Goal: Communication & Community: Answer question/provide support

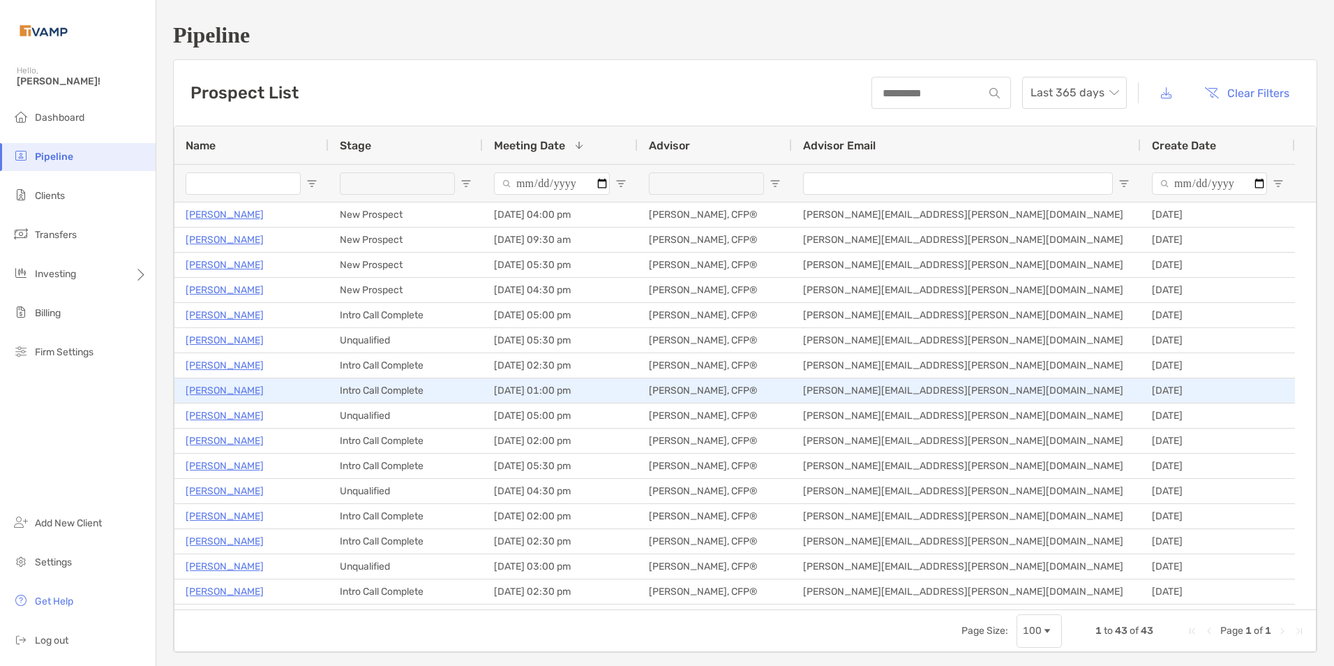
click at [222, 384] on p "[PERSON_NAME]" at bounding box center [225, 390] width 78 height 17
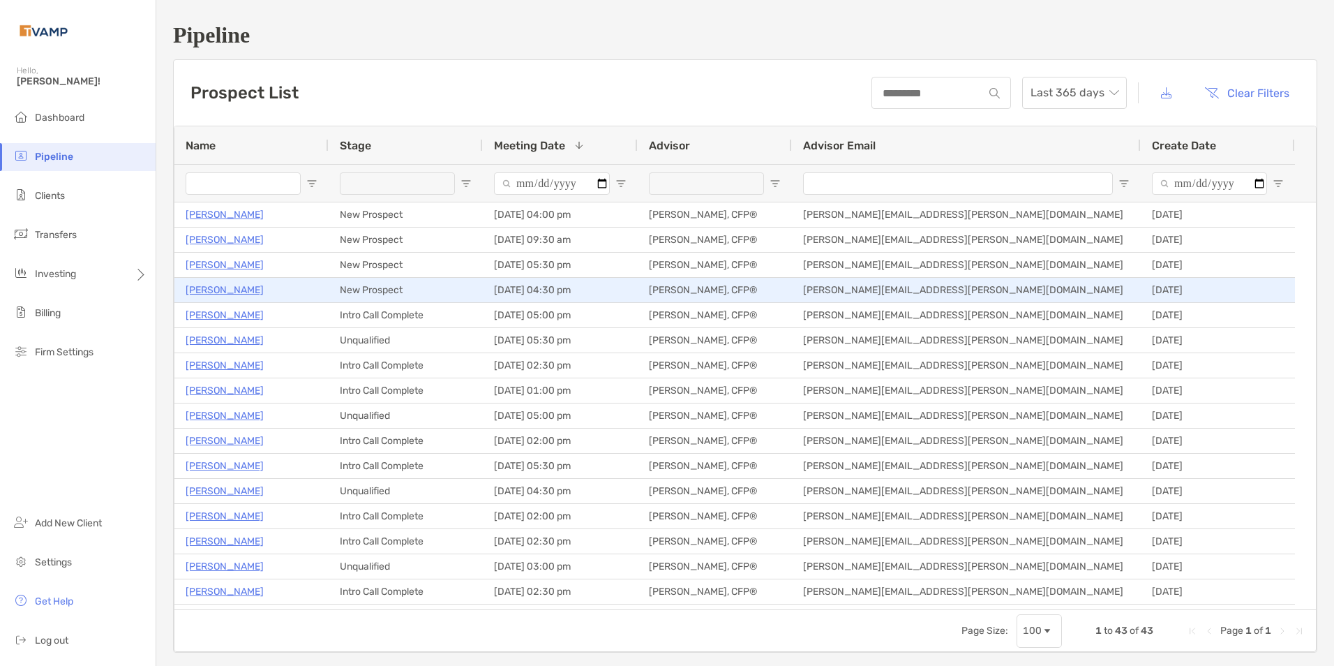
click at [243, 292] on p "[PERSON_NAME]" at bounding box center [225, 289] width 78 height 17
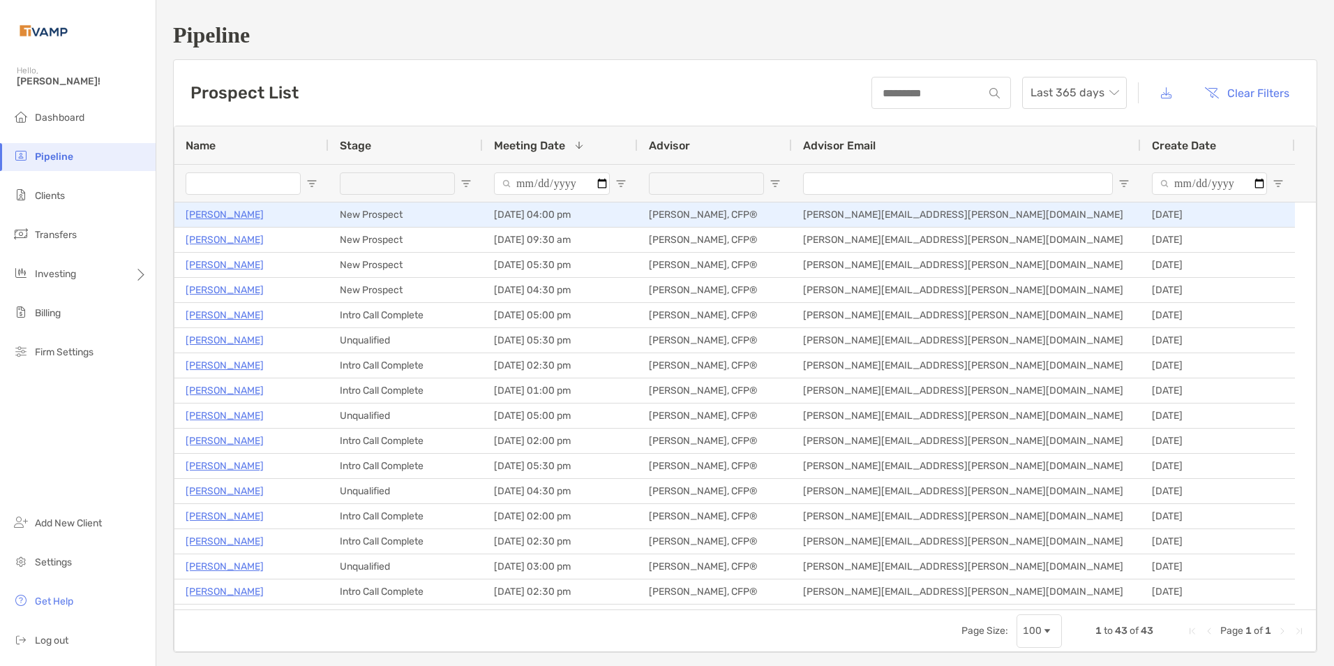
click at [230, 218] on p "Angela Schiller" at bounding box center [225, 214] width 78 height 17
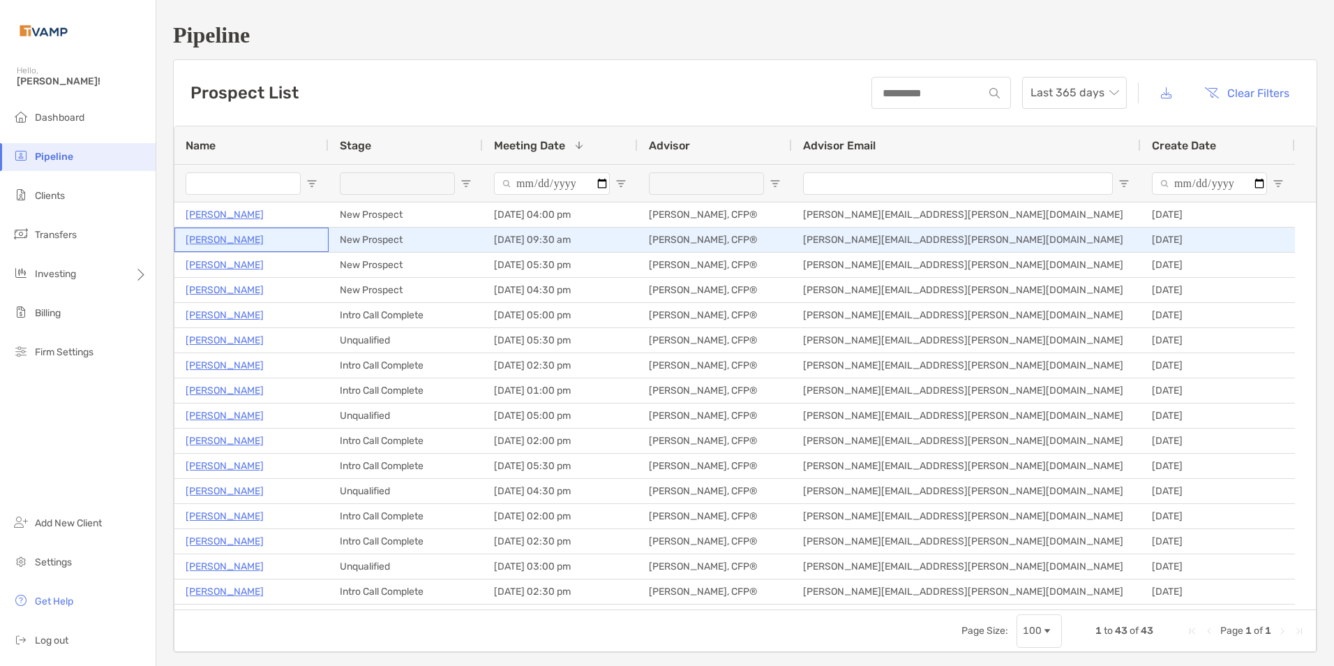
click at [209, 236] on p "Kathy Myers" at bounding box center [225, 239] width 78 height 17
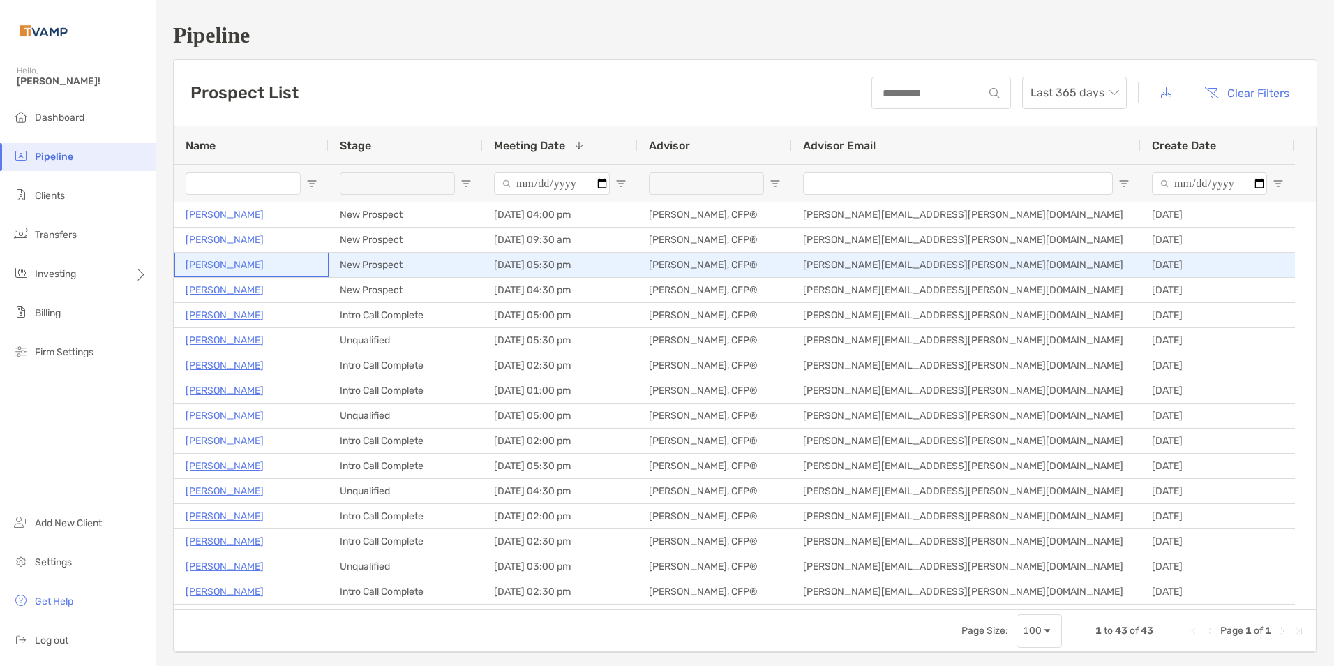
click at [222, 266] on p "Maricelda Medina" at bounding box center [225, 264] width 78 height 17
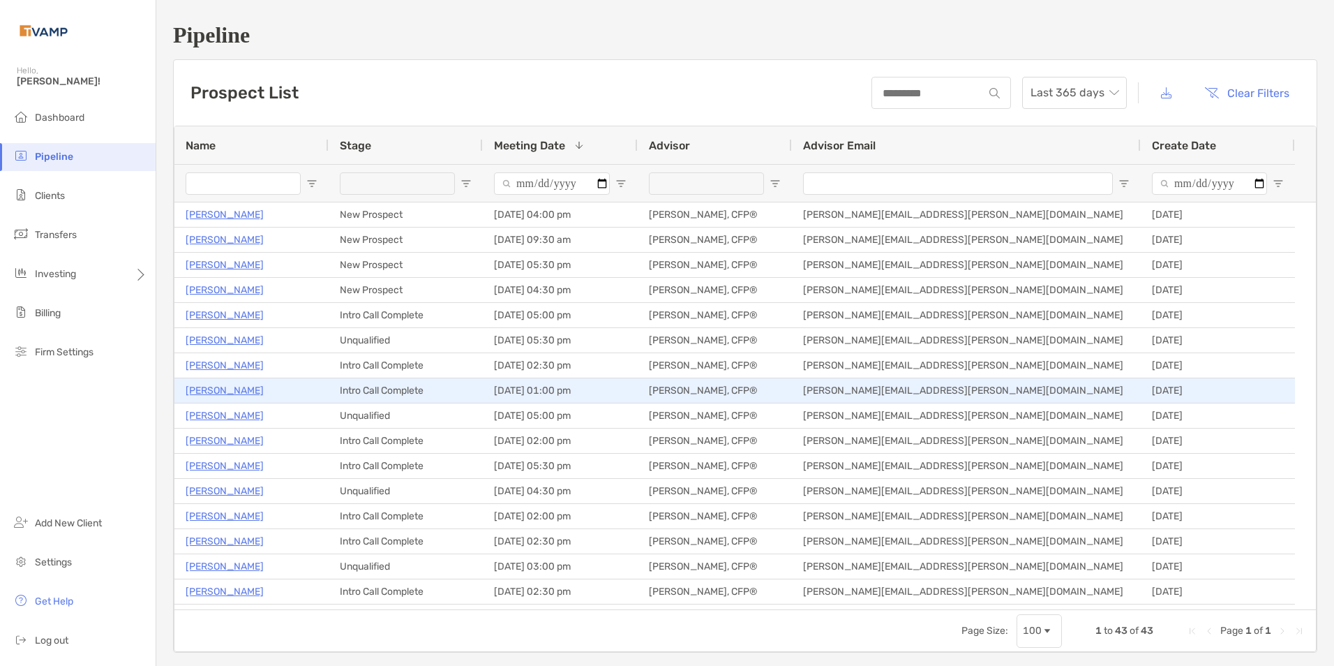
click at [235, 389] on p "Tara Cooper" at bounding box center [225, 390] width 78 height 17
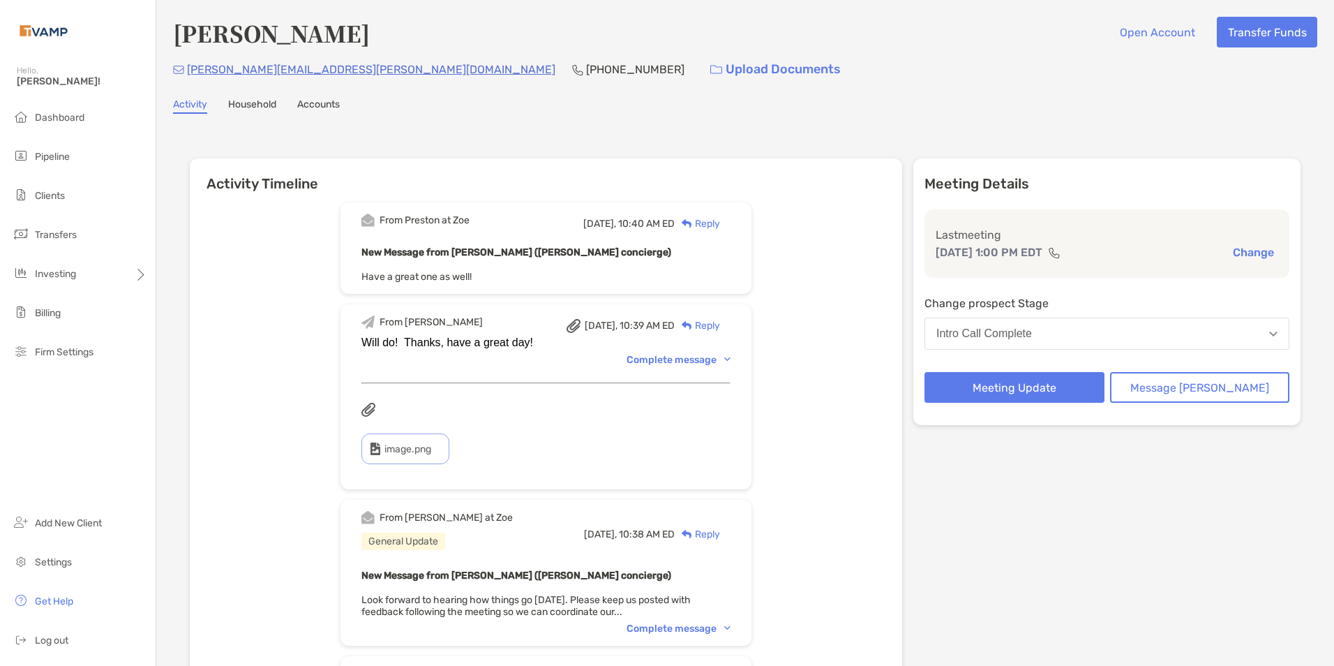
click at [1021, 331] on div "Intro Call Complete" at bounding box center [984, 333] width 96 height 13
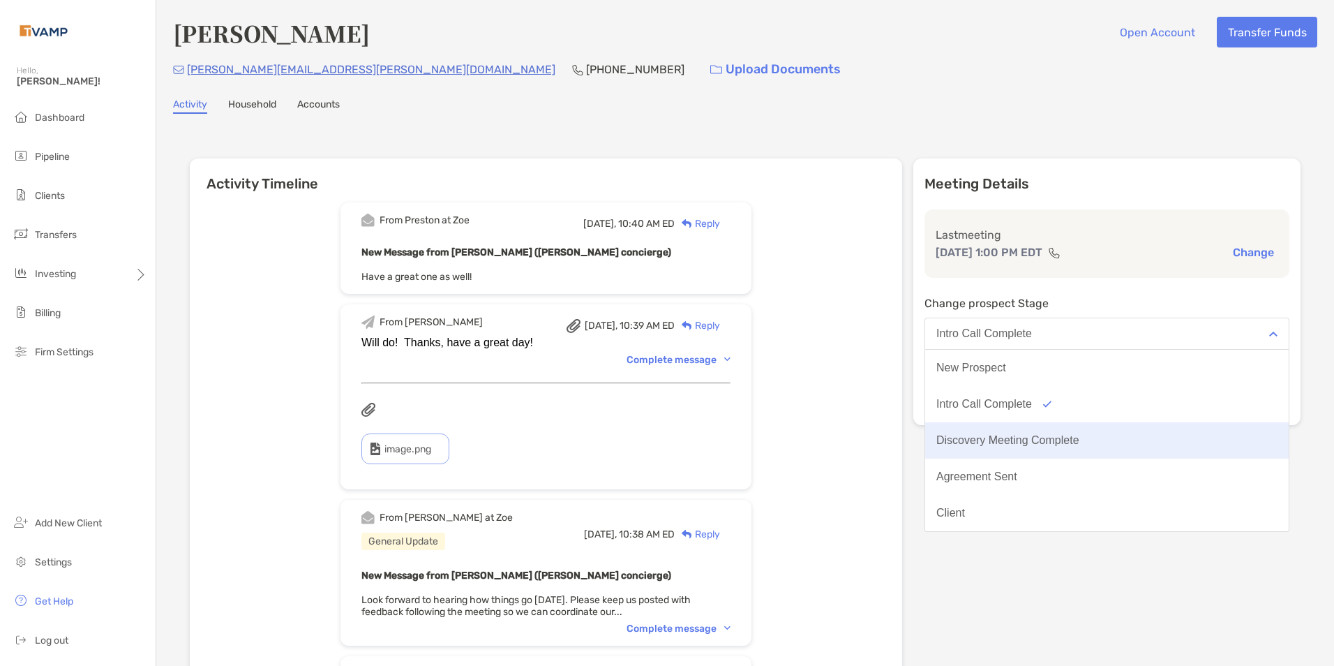
click at [1047, 432] on button "Discovery Meeting Complete" at bounding box center [1106, 440] width 363 height 36
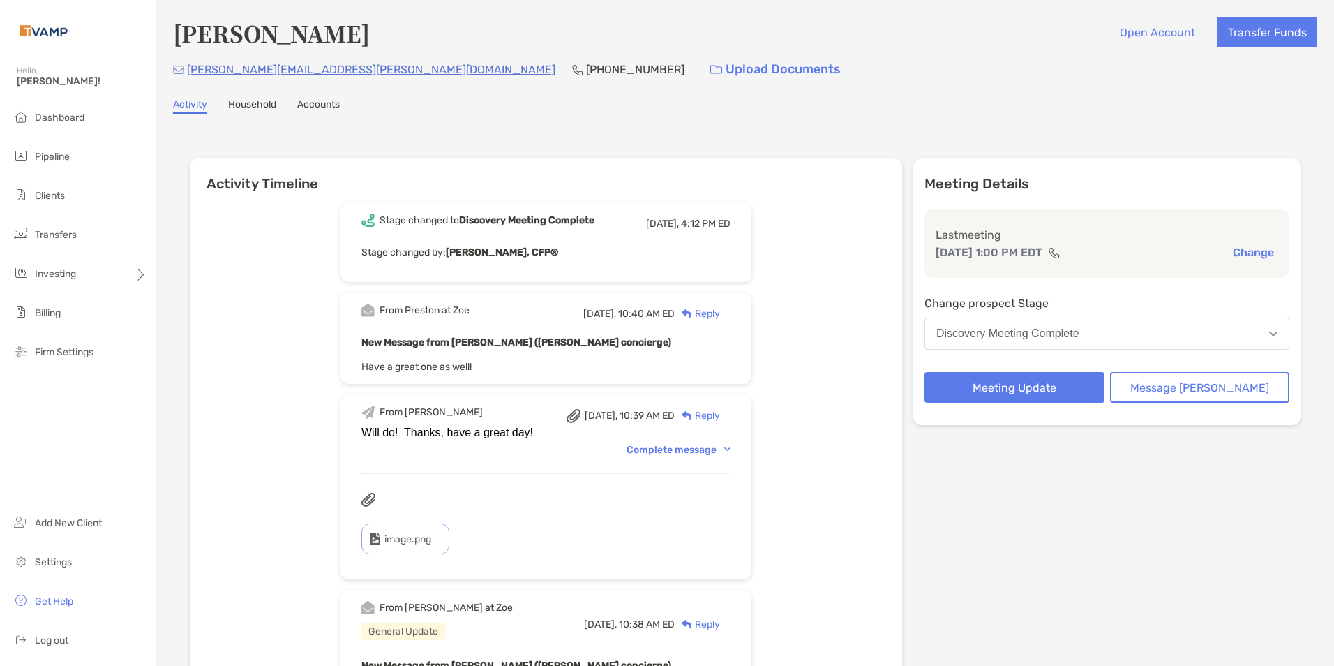
click at [720, 313] on div "Reply" at bounding box center [697, 313] width 45 height 15
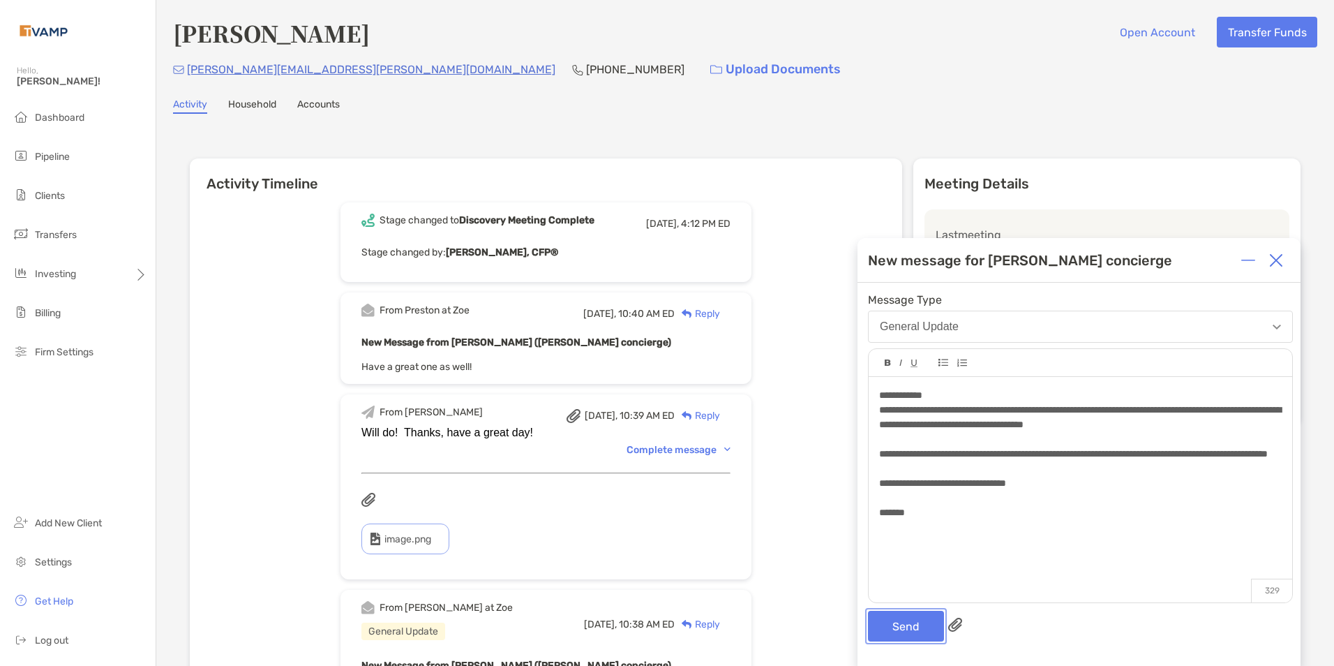
click at [885, 614] on button "Send" at bounding box center [906, 625] width 76 height 31
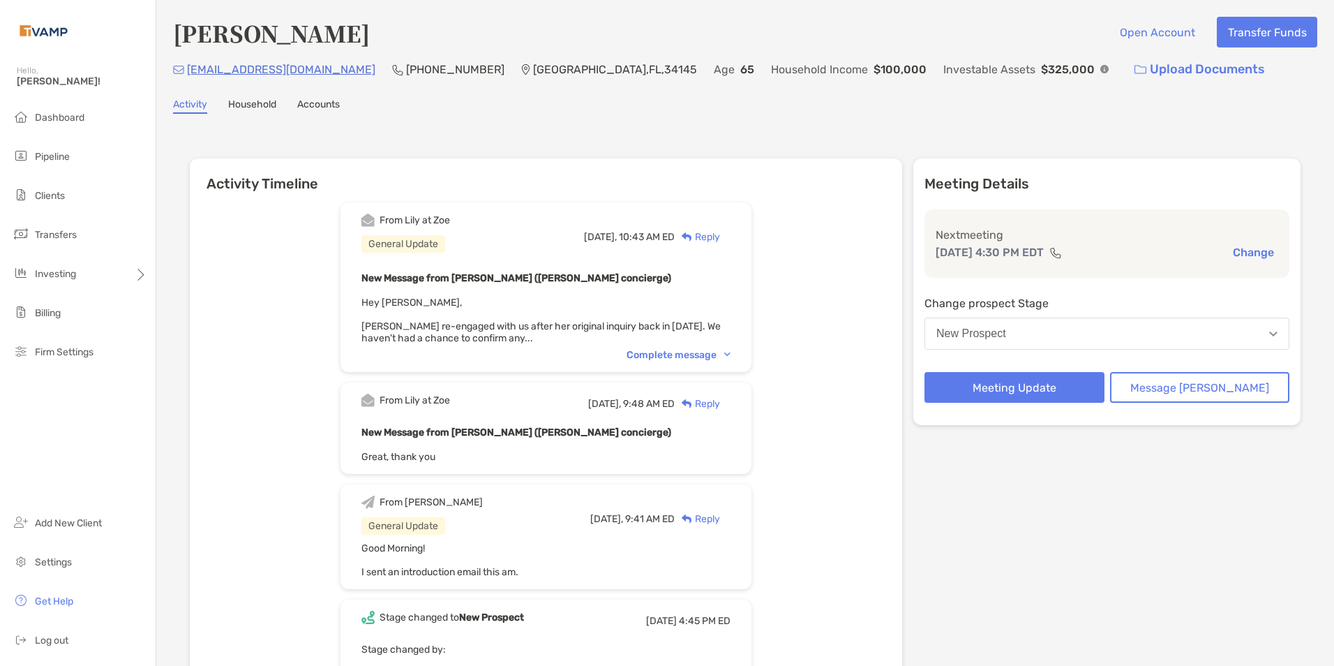
click at [730, 353] on div "Complete message" at bounding box center [678, 355] width 104 height 12
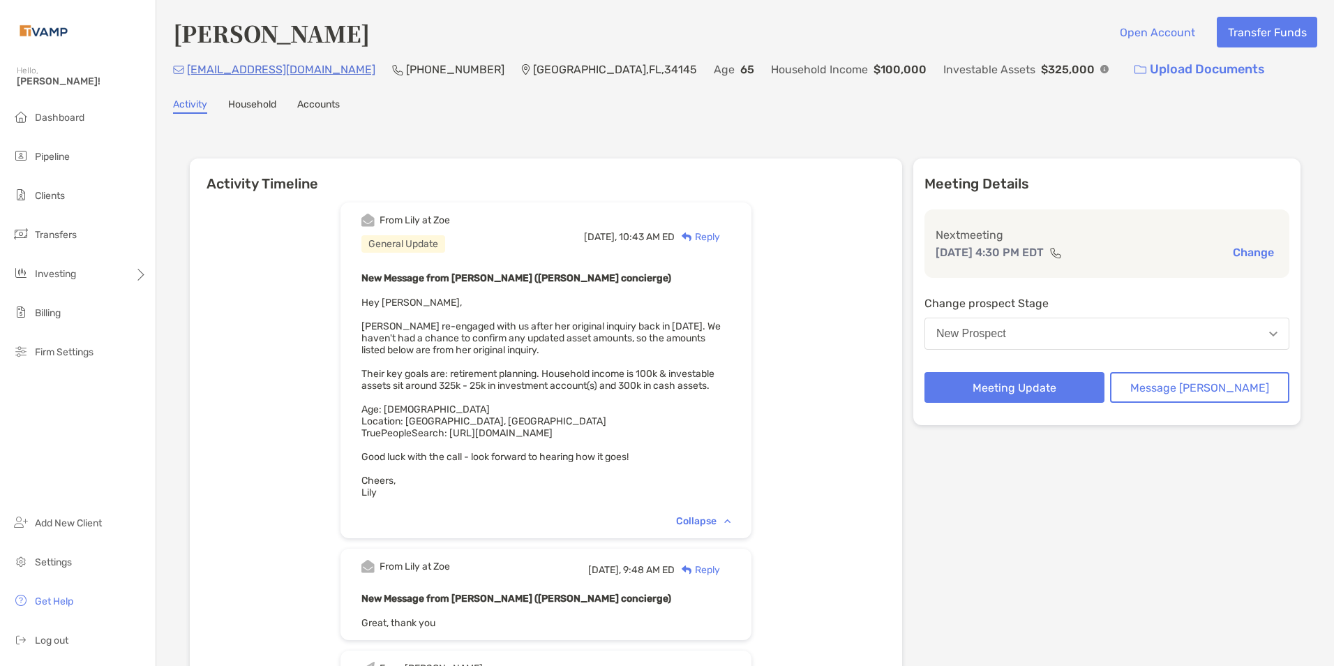
drag, startPoint x: 705, startPoint y: 446, endPoint x: 370, endPoint y: 440, distance: 335.6
click at [370, 440] on div "From Lily at Zoe General Update Today, 10:43 AM ED Reply New Message from Lily …" at bounding box center [545, 370] width 411 height 336
drag, startPoint x: 370, startPoint y: 440, endPoint x: 291, endPoint y: 391, distance: 93.1
click at [291, 391] on div "From Lily at Zoe General Update Today, 10:43 AM ED Reply New Message from Lily …" at bounding box center [546, 572] width 712 height 761
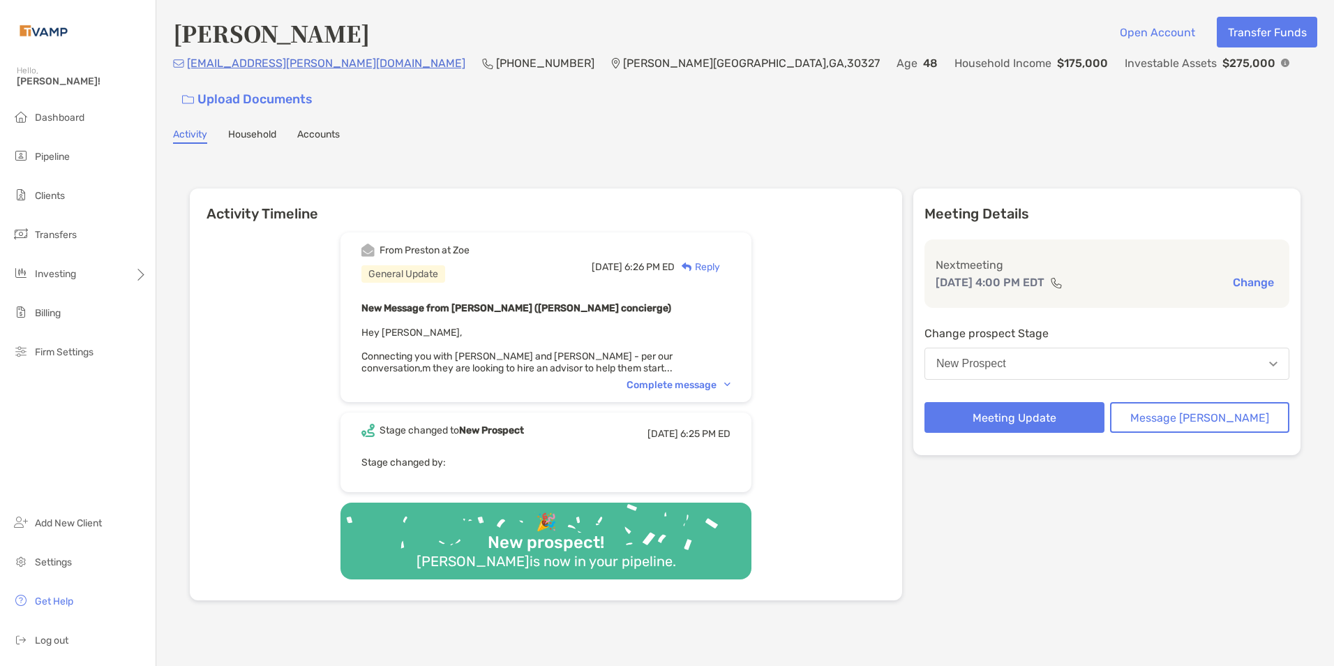
click at [730, 382] on img at bounding box center [727, 384] width 6 height 4
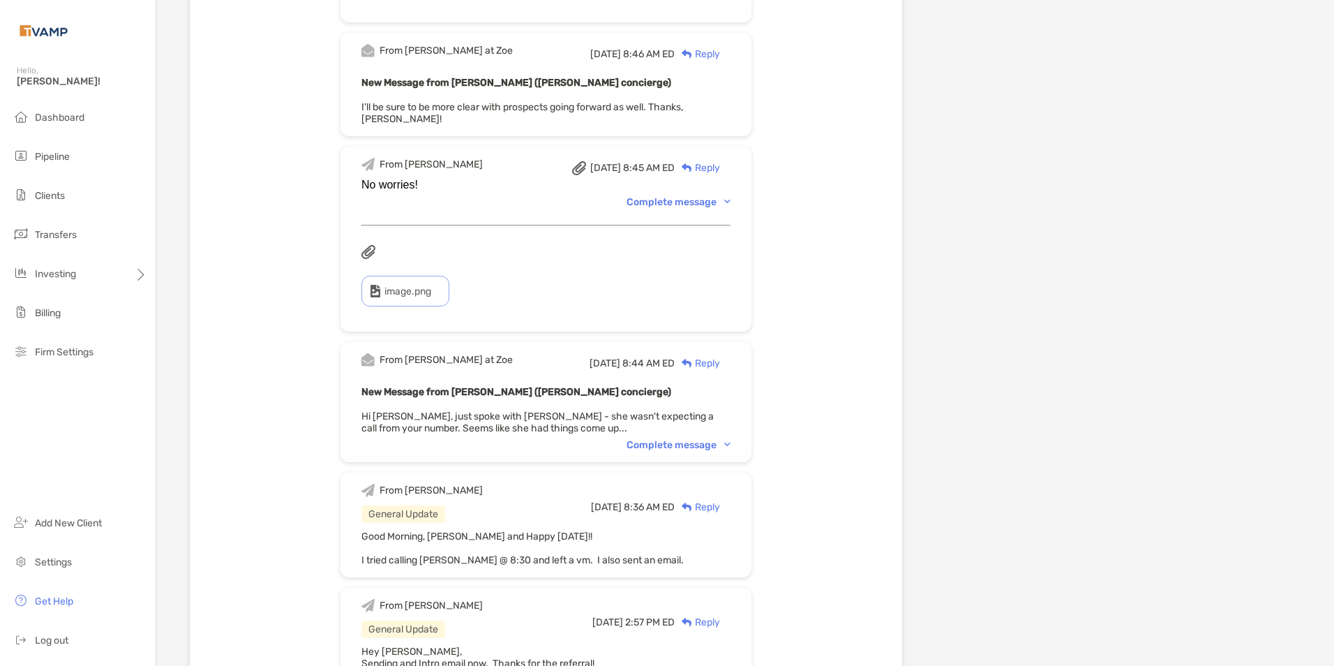
scroll to position [488, 0]
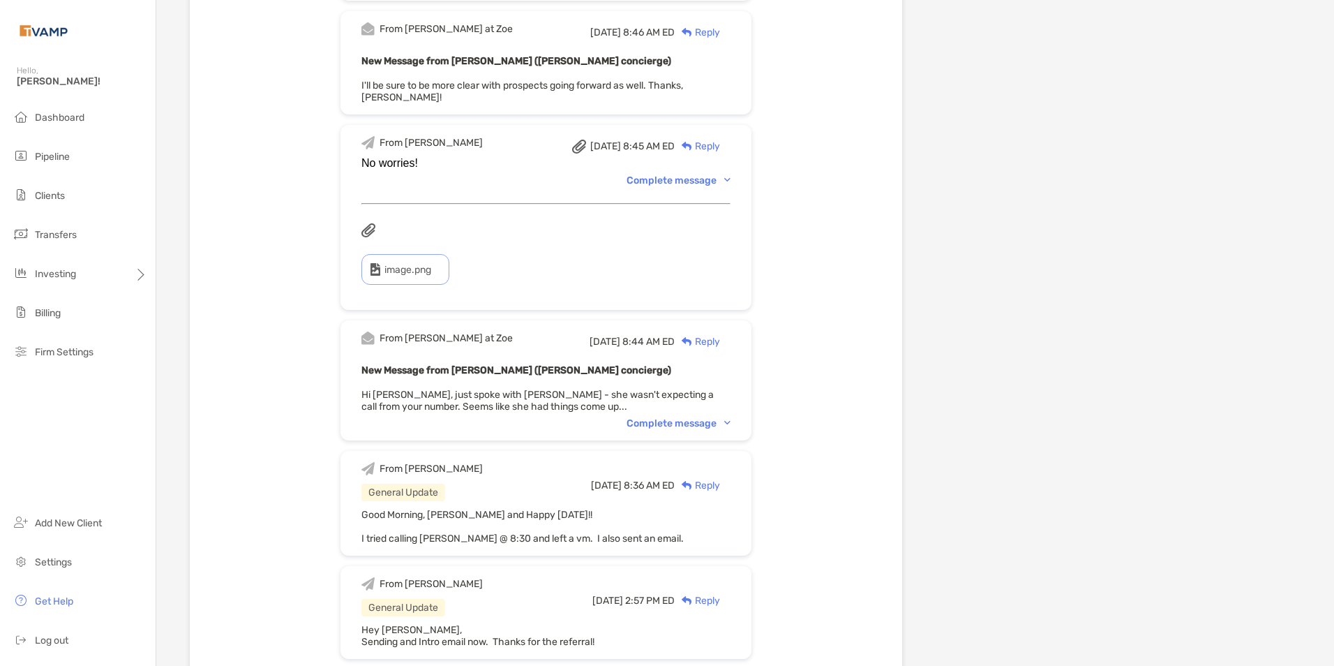
click at [730, 421] on img at bounding box center [727, 423] width 6 height 4
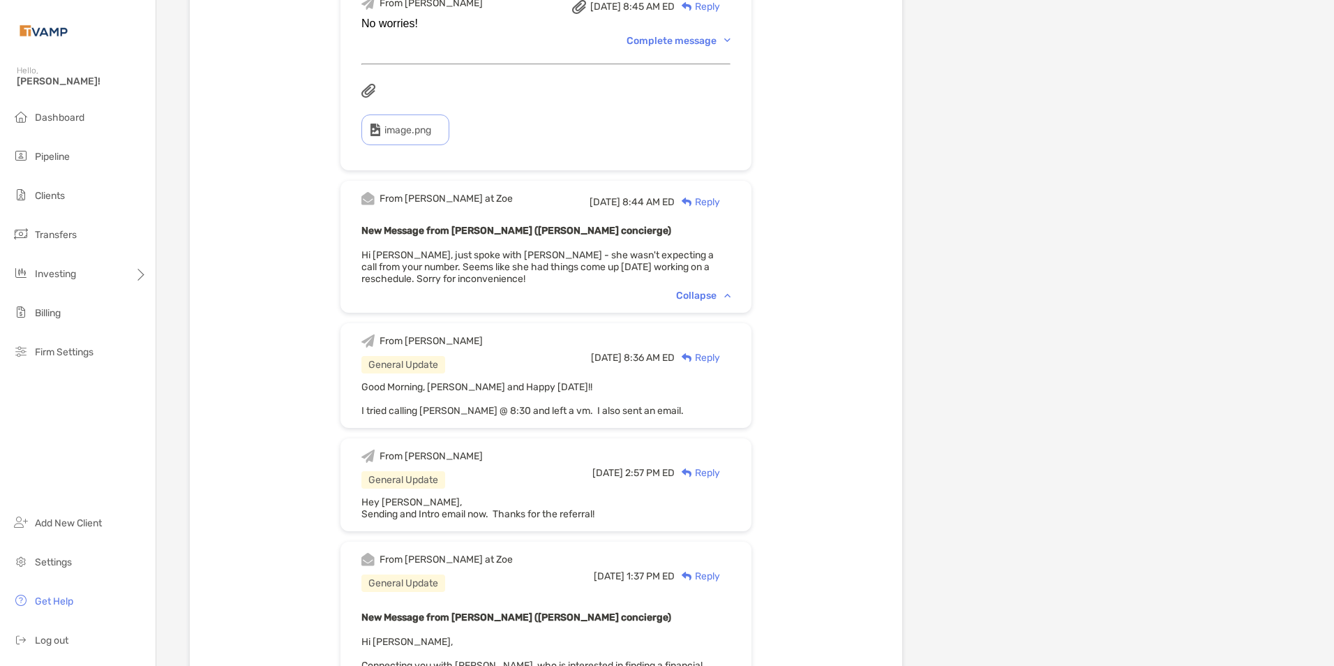
scroll to position [837, 0]
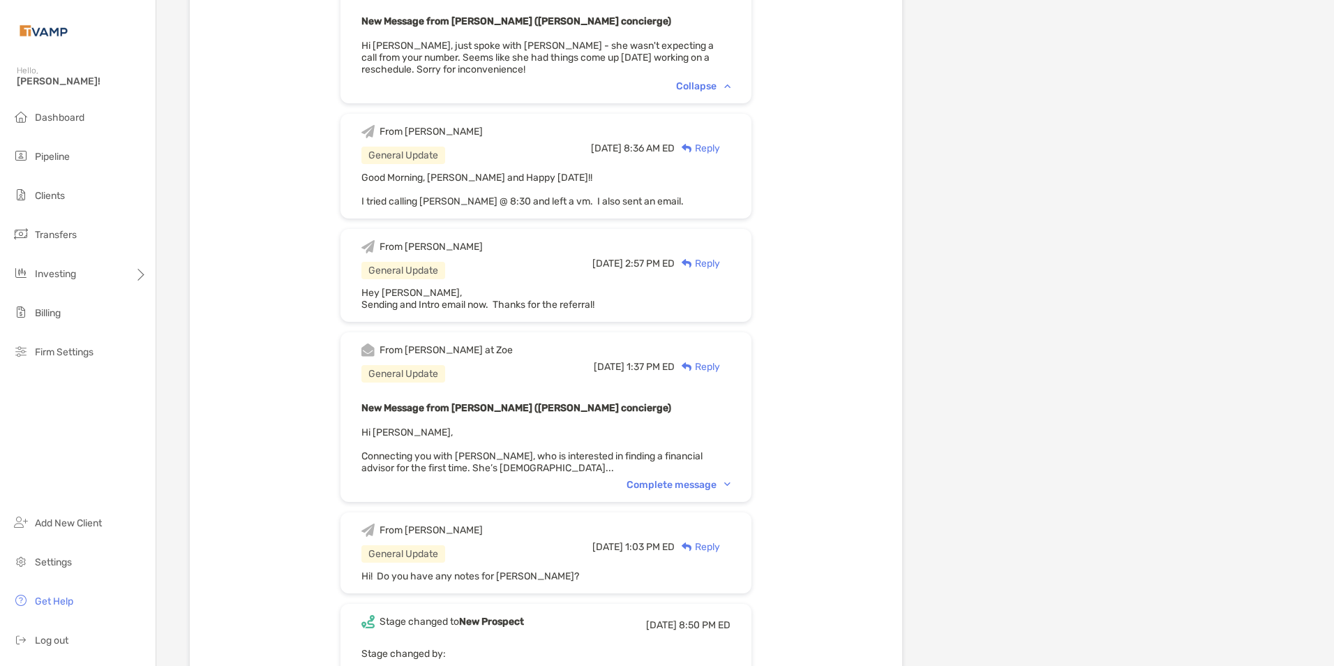
click at [730, 479] on div "Complete message" at bounding box center [678, 485] width 104 height 12
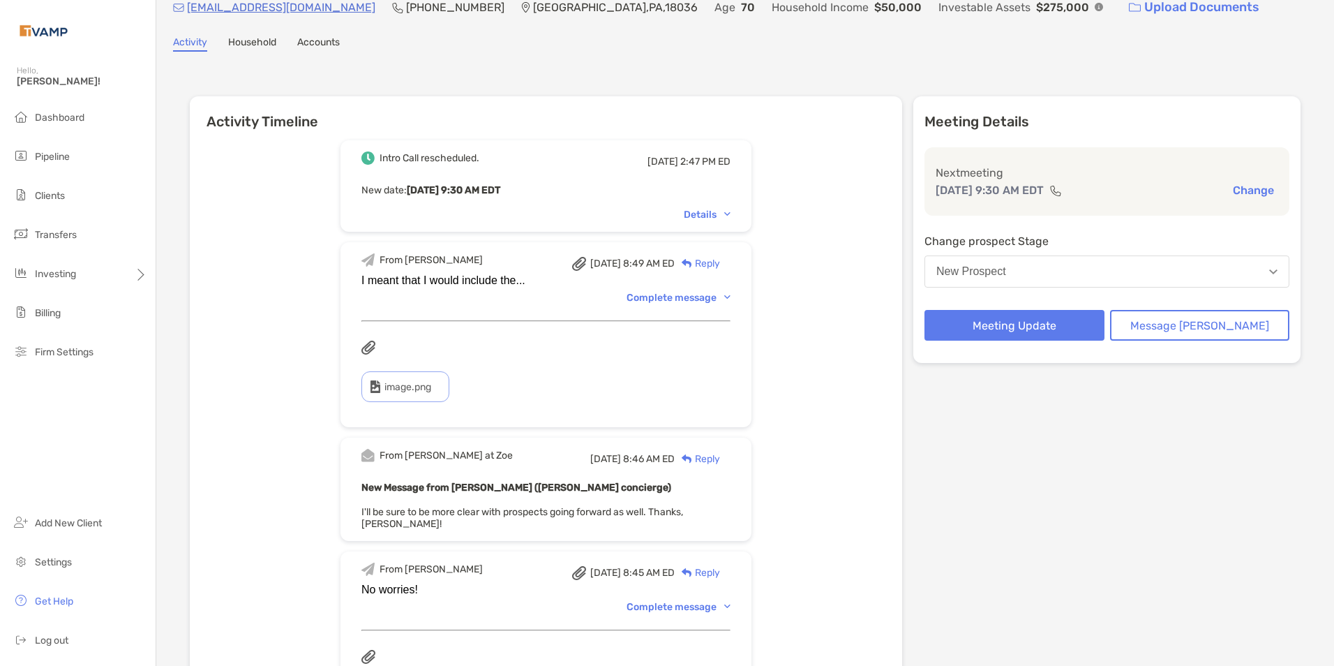
scroll to position [0, 0]
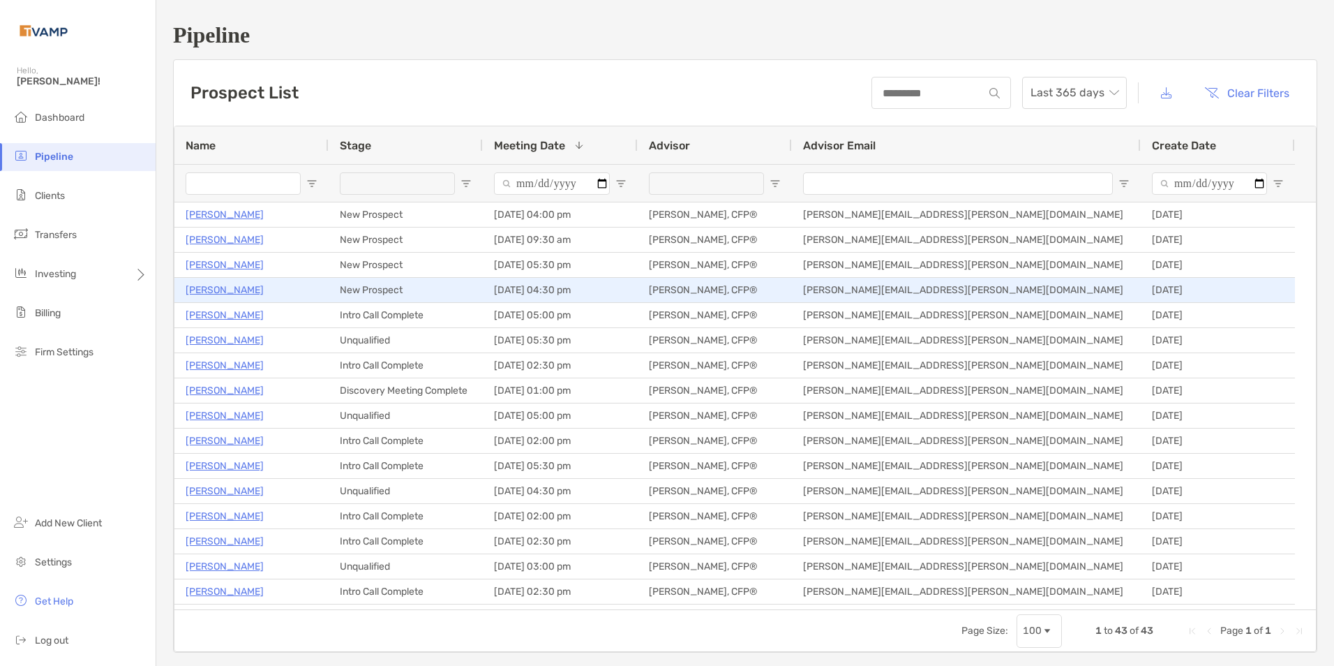
click at [206, 288] on p "Ann Macgregor" at bounding box center [225, 289] width 78 height 17
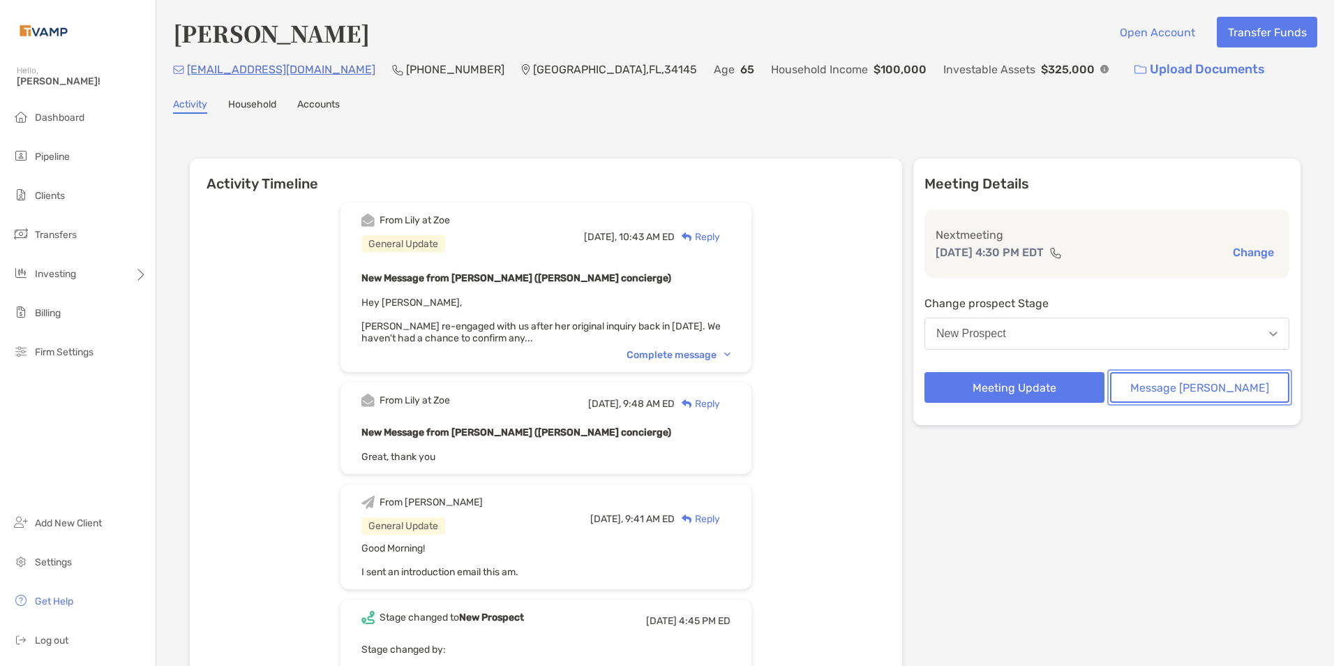
click at [1199, 391] on button "Message [PERSON_NAME]" at bounding box center [1200, 387] width 180 height 31
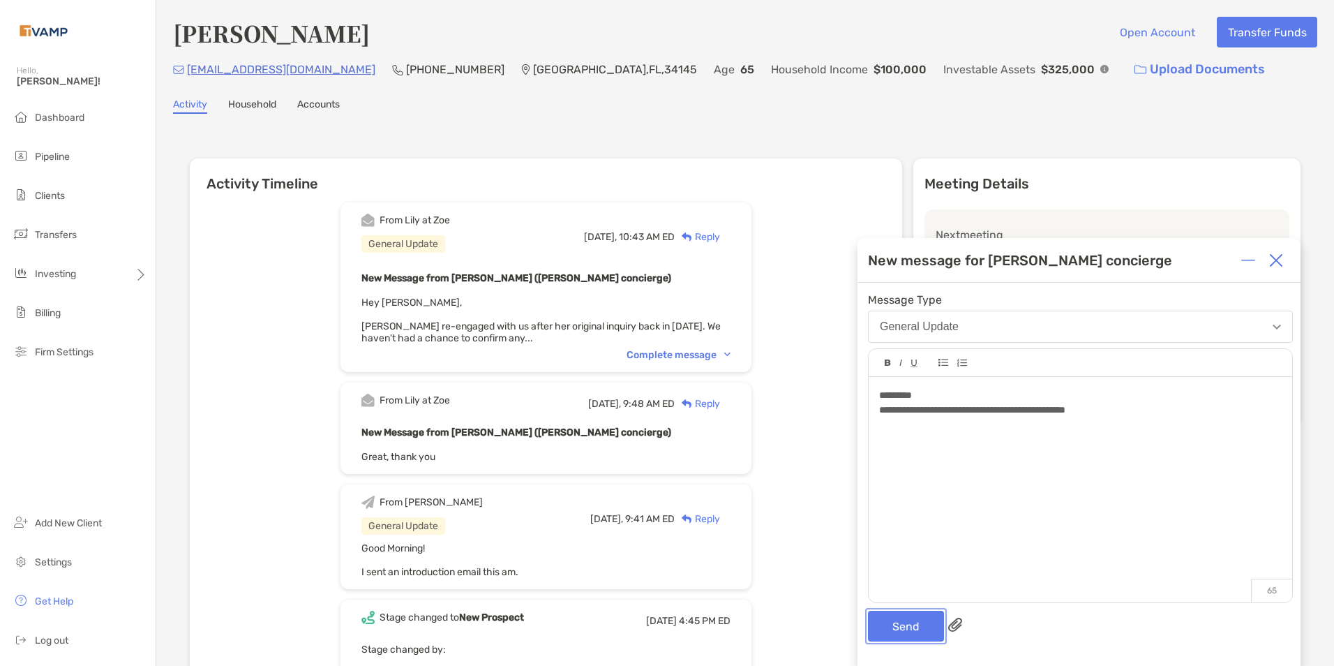
click at [892, 635] on button "Send" at bounding box center [906, 625] width 76 height 31
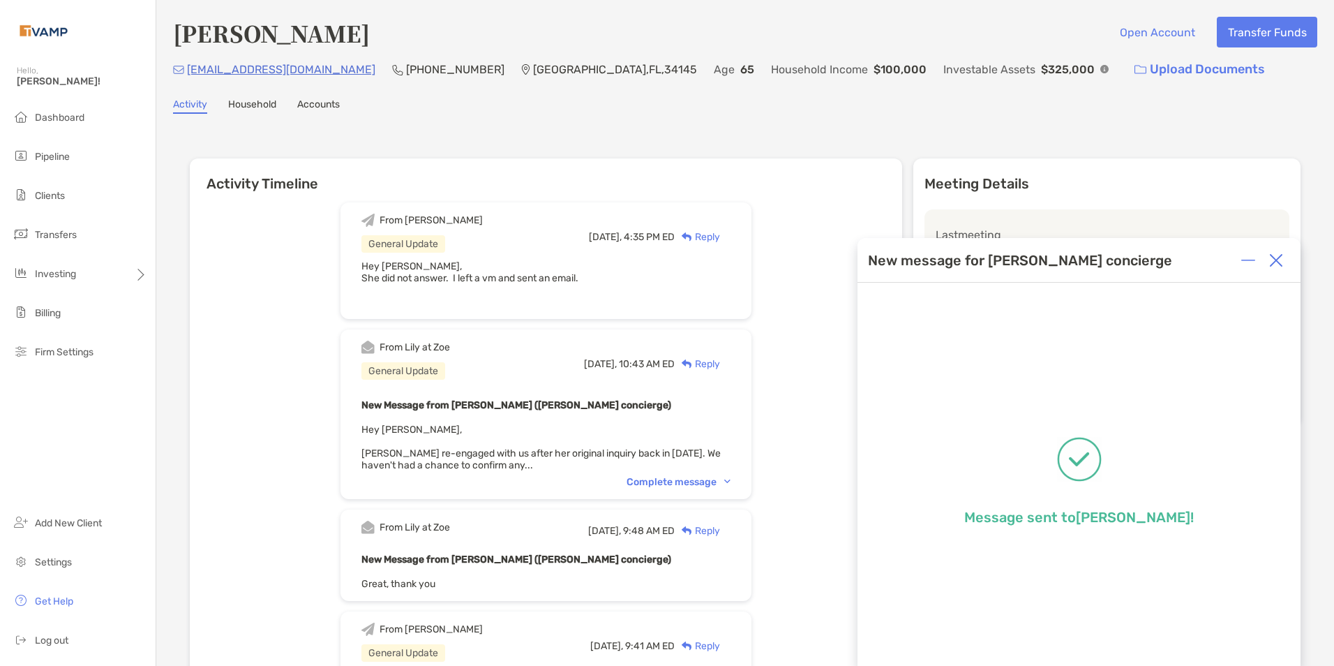
click at [1277, 255] on img at bounding box center [1276, 260] width 14 height 14
